Goal: Transaction & Acquisition: Purchase product/service

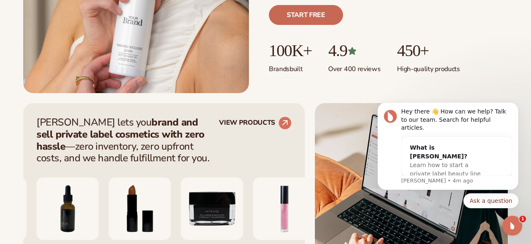
click at [303, 17] on link "Start free" at bounding box center [306, 15] width 74 height 20
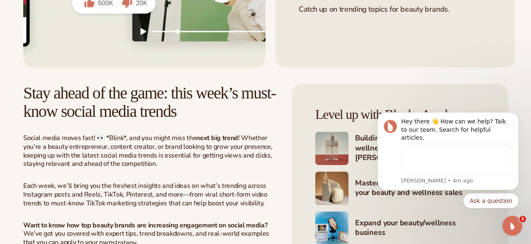
scroll to position [259, 0]
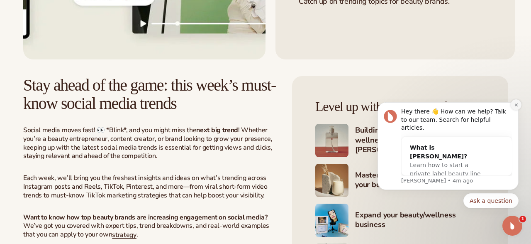
click at [515, 107] on icon "Dismiss notification" at bounding box center [516, 104] width 5 height 5
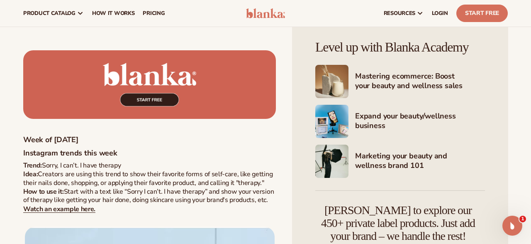
scroll to position [1467, 0]
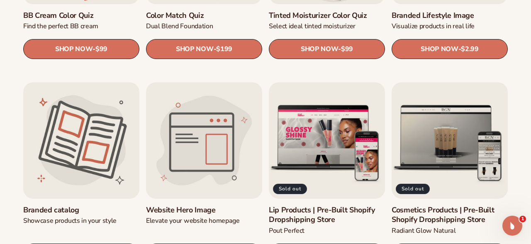
scroll to position [820, 0]
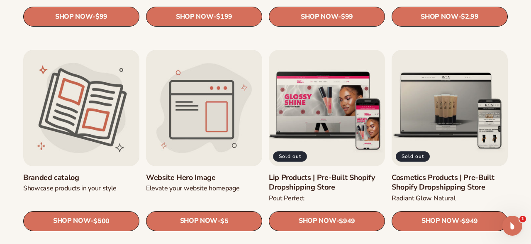
click at [290, 173] on link "Lip Products | Pre-Built Shopify Dropshipping Store" at bounding box center [327, 182] width 116 height 19
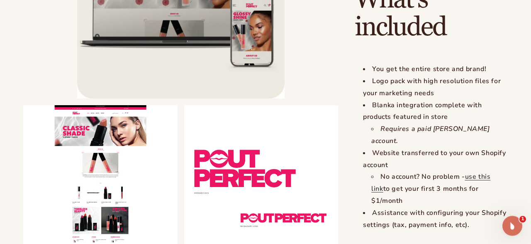
scroll to position [992, 0]
